Goal: Use online tool/utility: Use online tool/utility

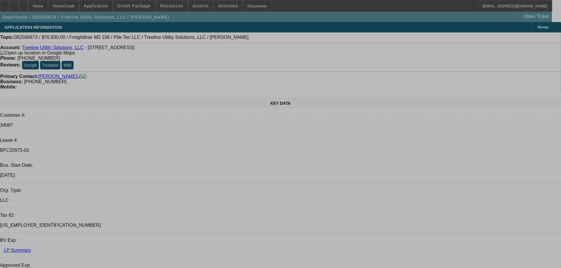
select select "0"
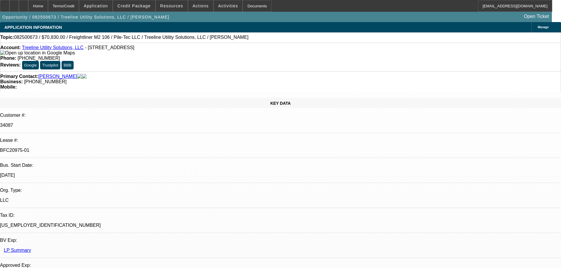
select select "2"
select select "0"
select select "6"
select select "0"
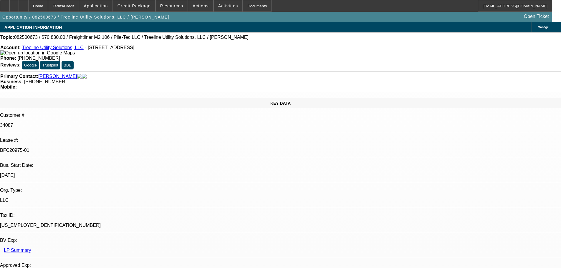
select select "2"
select select "0"
select select "6"
select select "0"
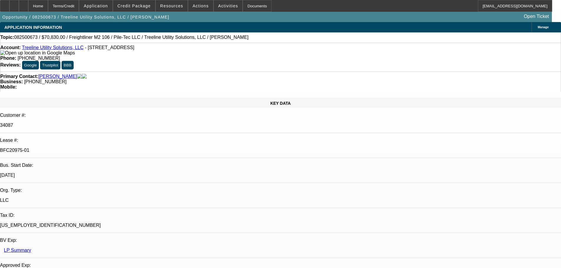
select select "2"
select select "0"
select select "6"
select select "0"
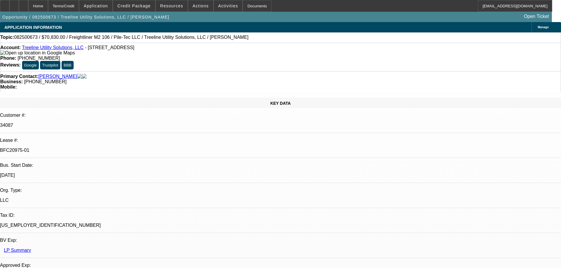
select select "2"
select select "0"
select select "6"
